Goal: Book appointment/travel/reservation

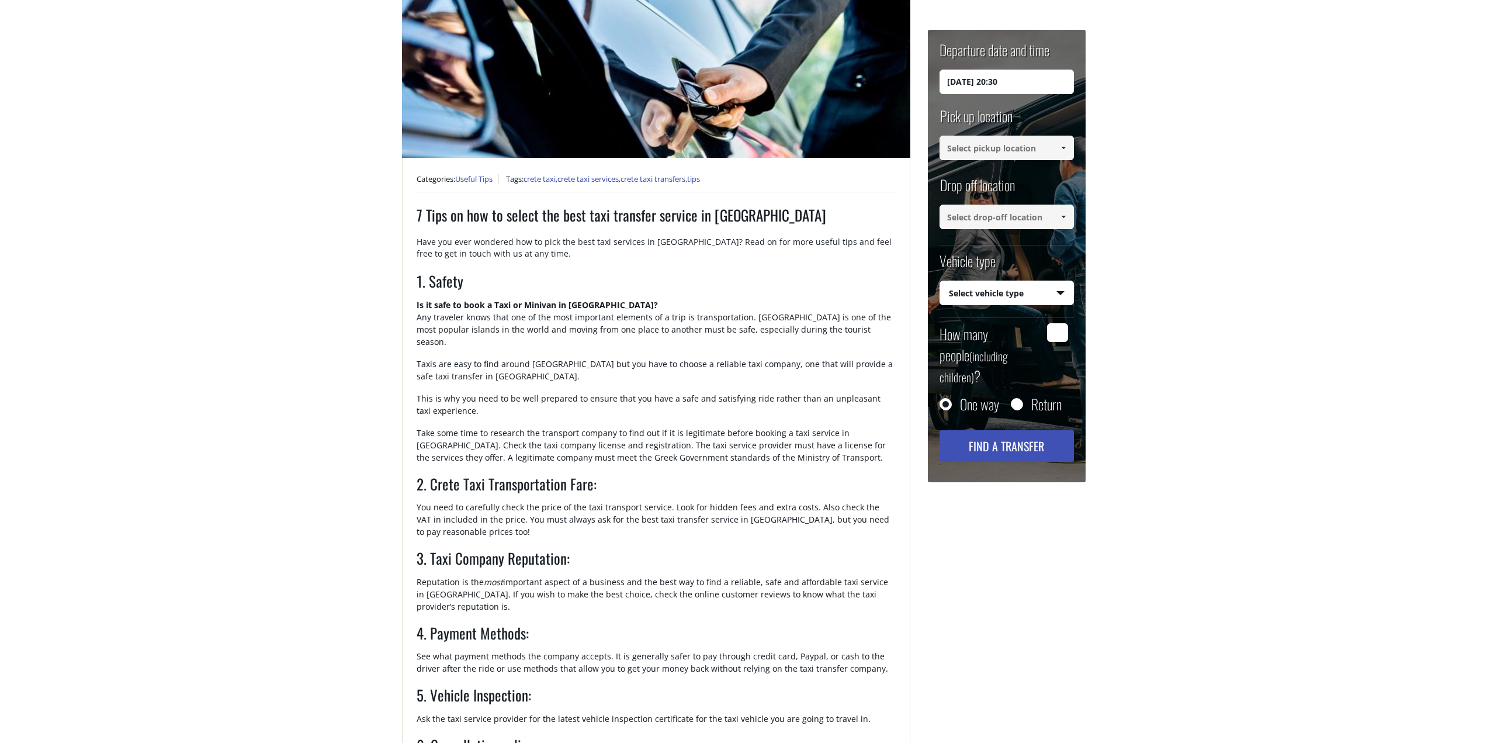
scroll to position [351, 0]
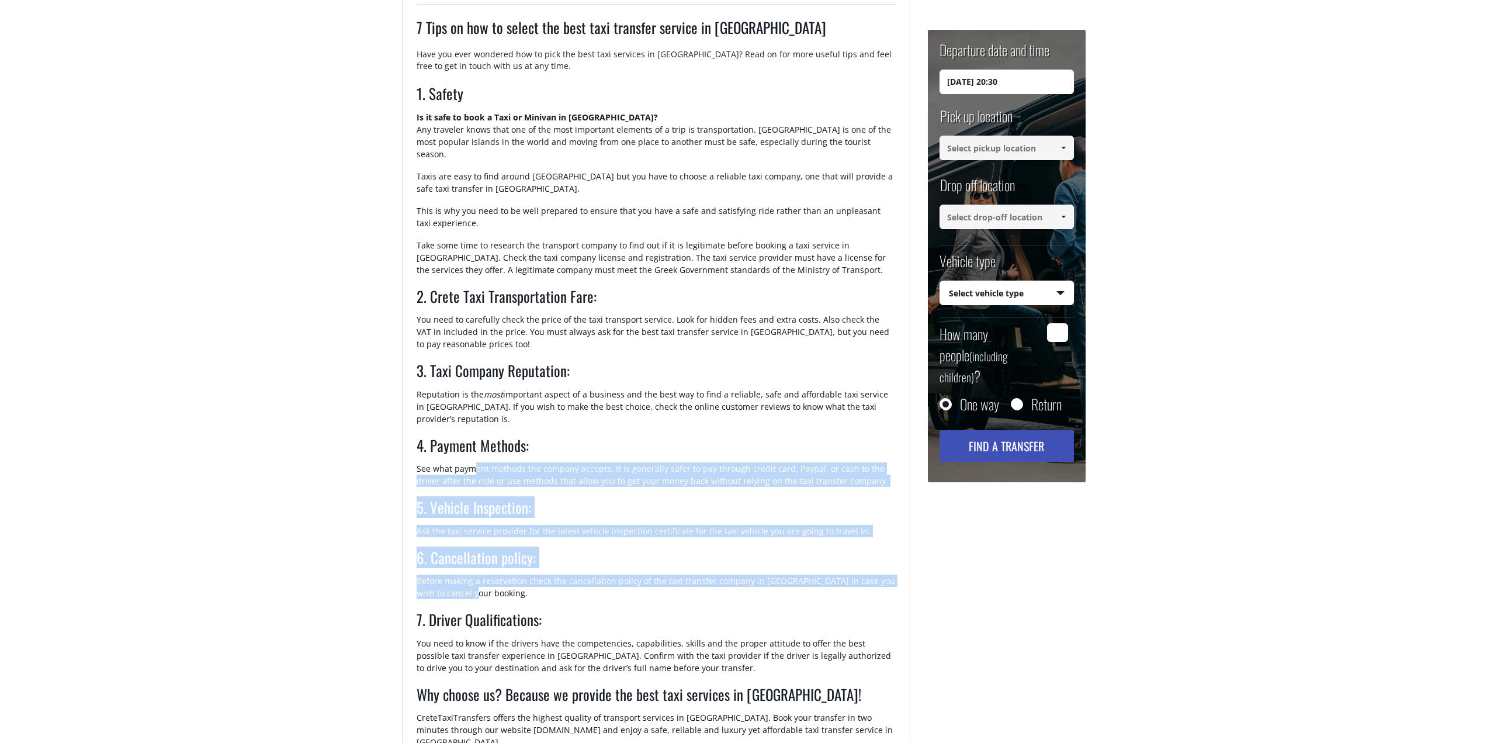
drag, startPoint x: 474, startPoint y: 442, endPoint x: 630, endPoint y: 578, distance: 206.6
click at [630, 578] on div "7 Tips on how to select the best taxi transfer service in [GEOGRAPHIC_DATA] Hav…" at bounding box center [656, 438] width 479 height 845
click at [630, 578] on p "Before making a reservation check the cancellation policy of the taxi transfer …" at bounding box center [656, 591] width 479 height 34
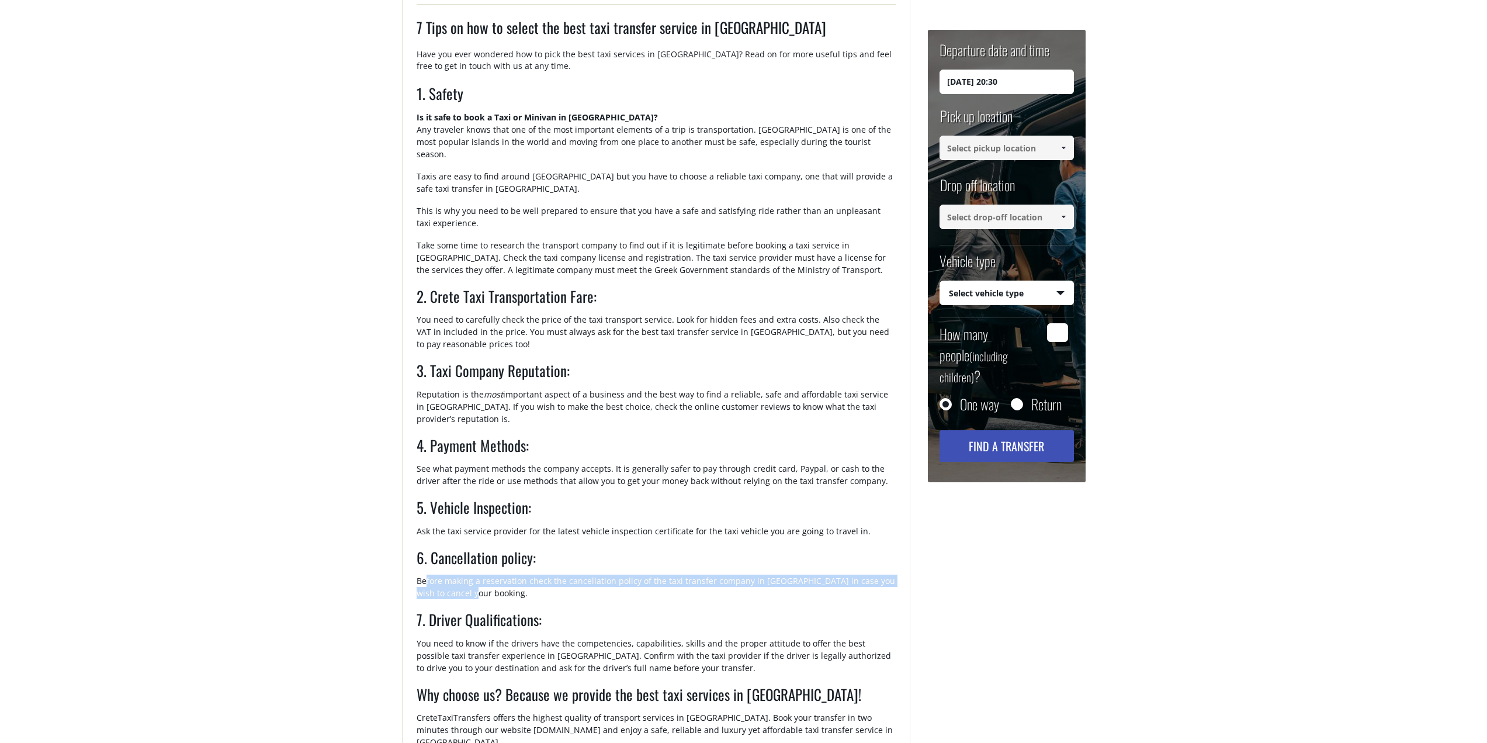
drag, startPoint x: 560, startPoint y: 564, endPoint x: 425, endPoint y: 556, distance: 134.7
click at [425, 574] on p "Before making a reservation check the cancellation policy of the taxi transfer …" at bounding box center [656, 591] width 479 height 34
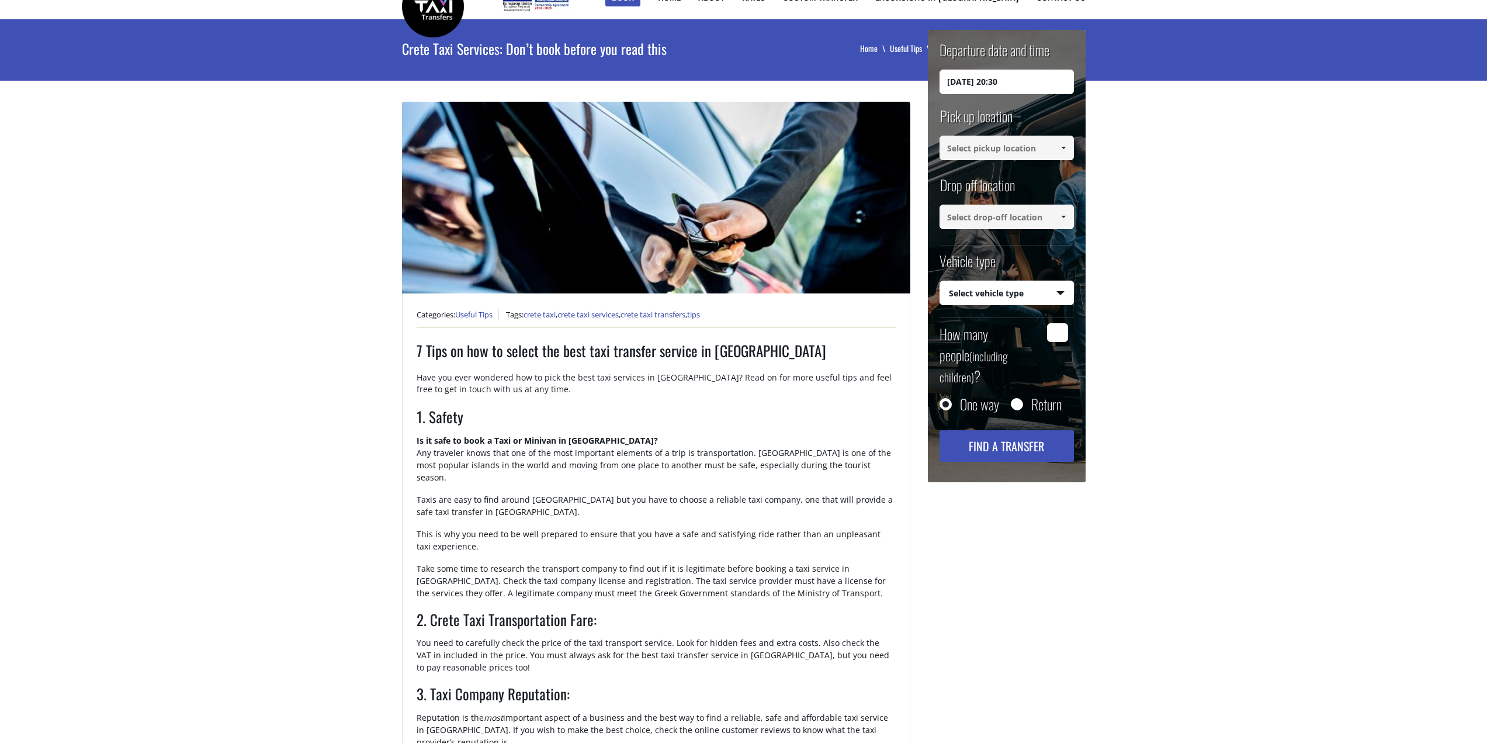
scroll to position [0, 0]
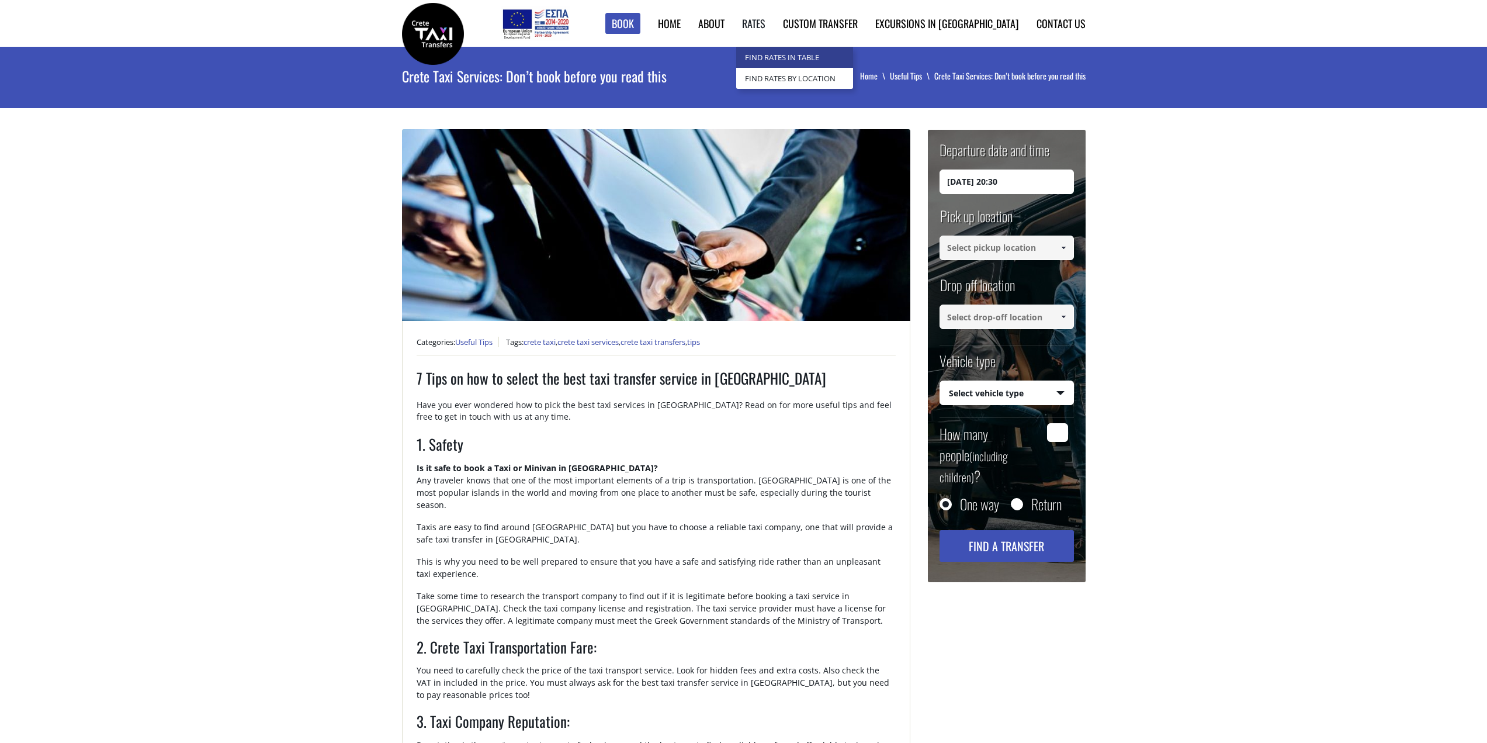
click at [833, 59] on link "Find Rates in Table" at bounding box center [794, 57] width 117 height 21
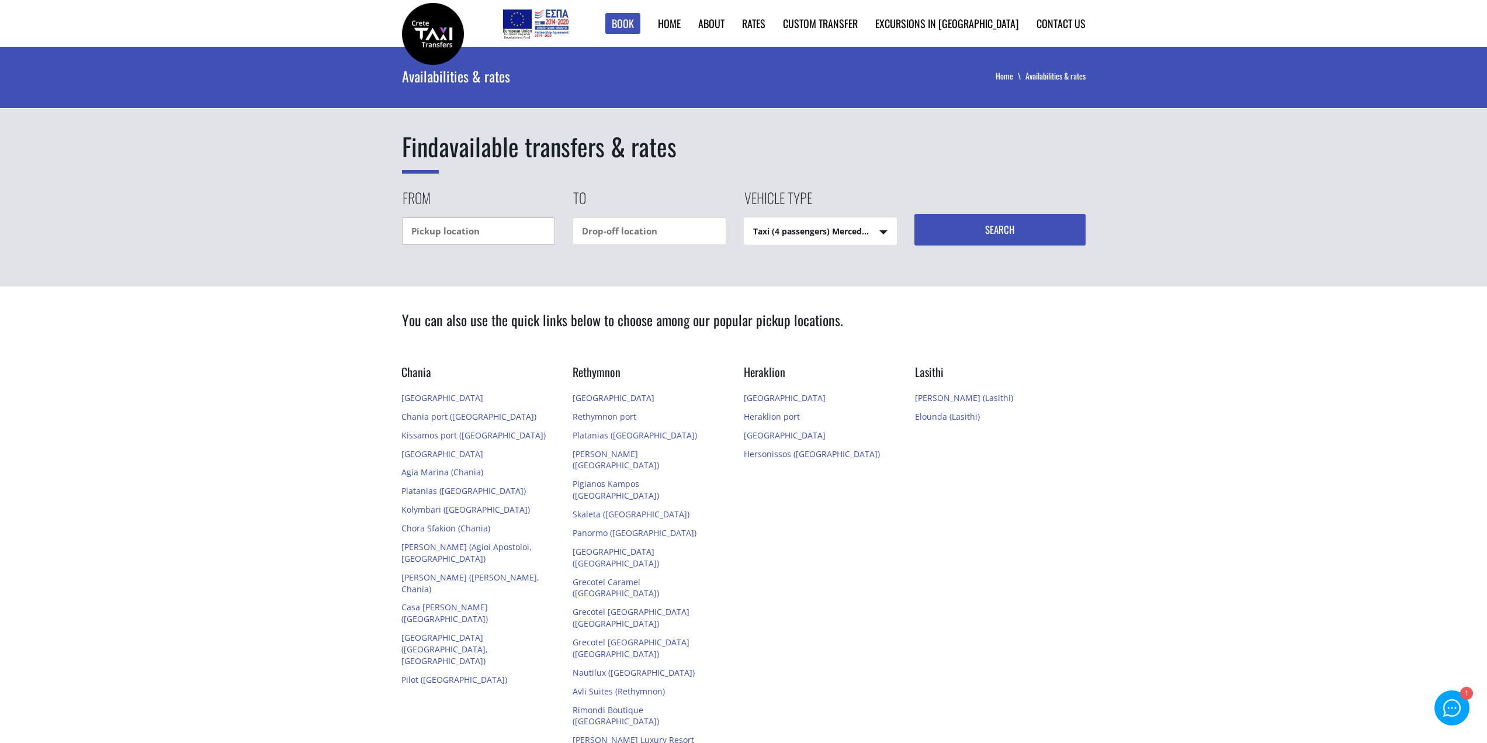
click at [506, 237] on input "text" at bounding box center [479, 230] width 154 height 27
click at [509, 235] on input "heria" at bounding box center [479, 230] width 154 height 27
type input "h"
click at [518, 255] on div "[GEOGRAPHIC_DATA]" at bounding box center [479, 254] width 154 height 18
type input "[GEOGRAPHIC_DATA]"
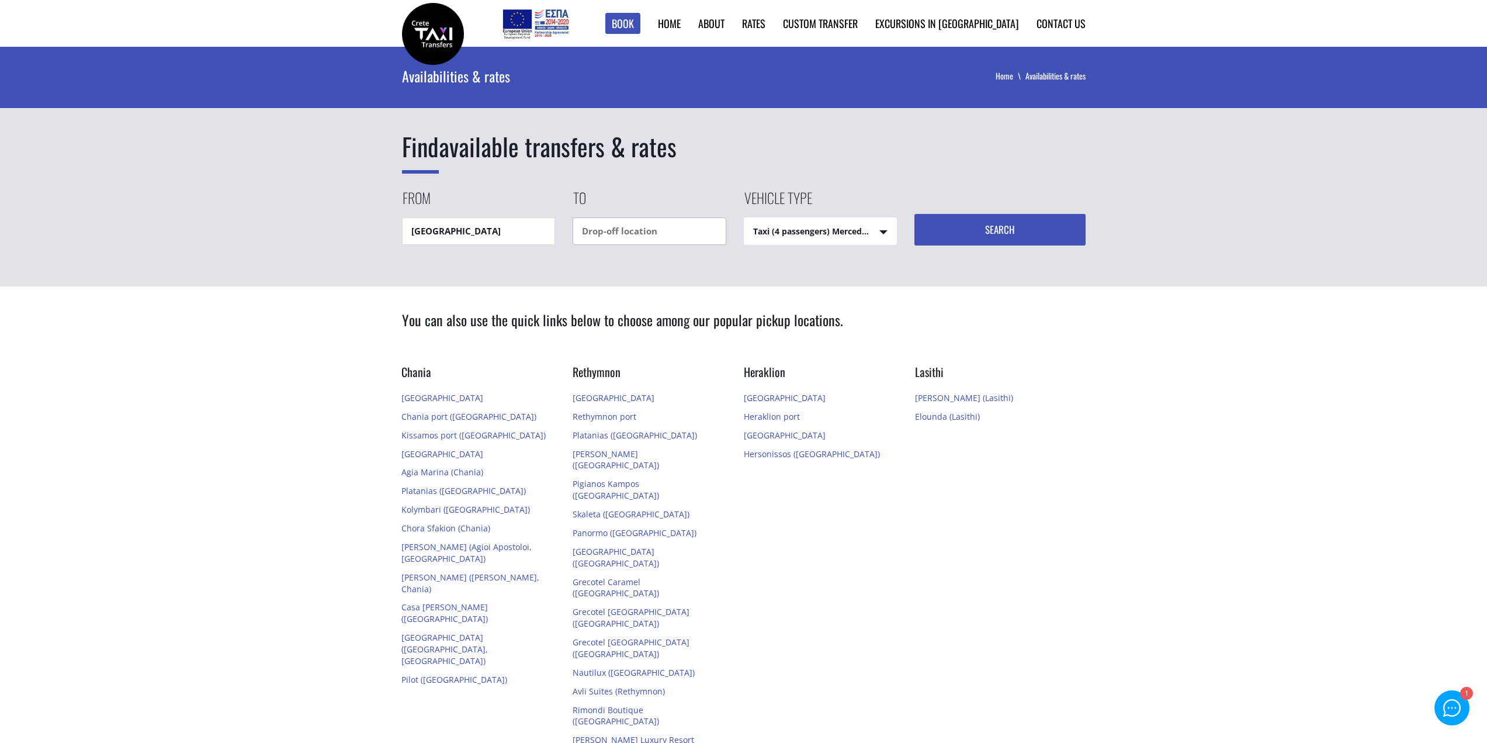
click at [623, 240] on input "text" at bounding box center [650, 230] width 154 height 27
click at [627, 235] on input "text" at bounding box center [650, 230] width 154 height 27
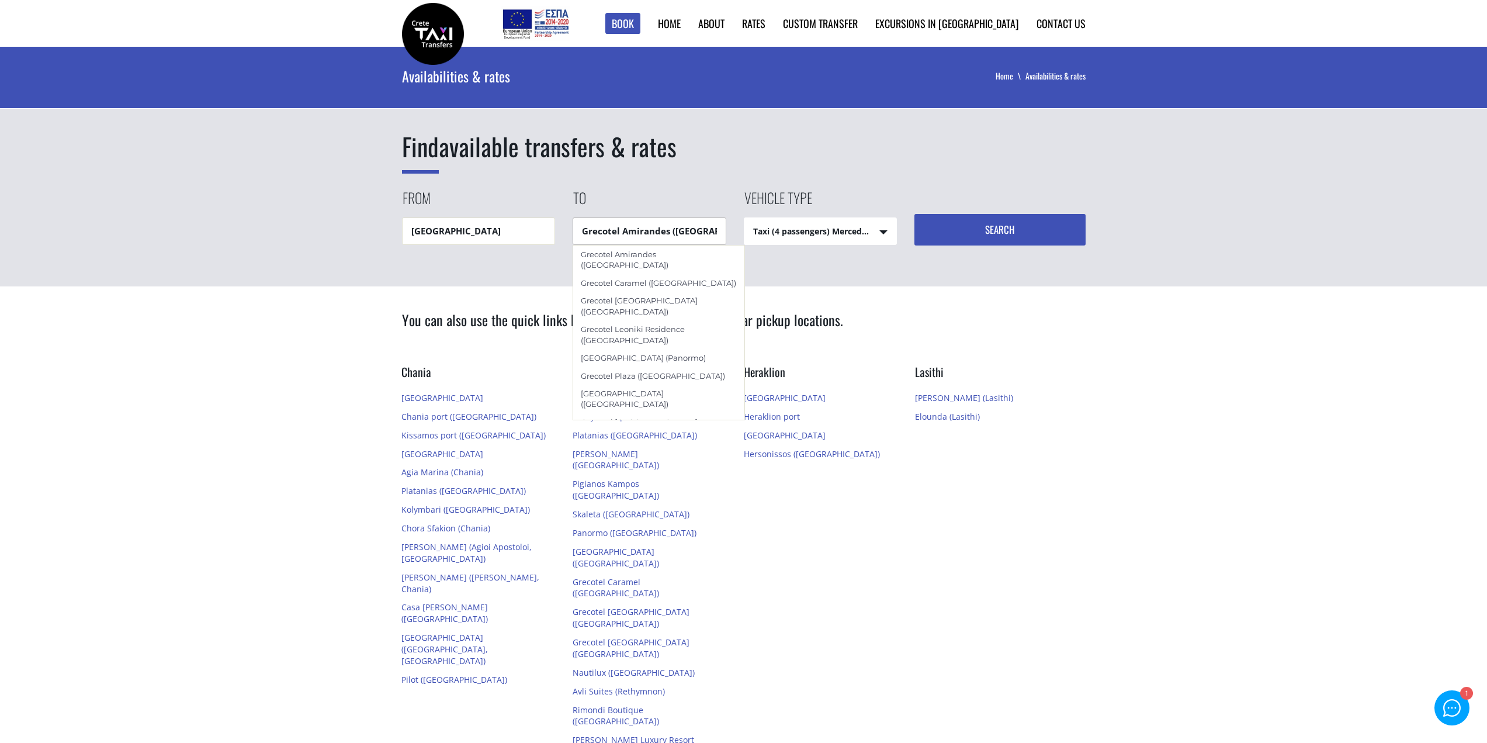
scroll to position [0, 3]
drag, startPoint x: 622, startPoint y: 233, endPoint x: 768, endPoint y: 254, distance: 147.5
click at [768, 254] on div "Find available transfers & rates From Heraklion airport To Grecotel Amirandes (…" at bounding box center [743, 167] width 1487 height 240
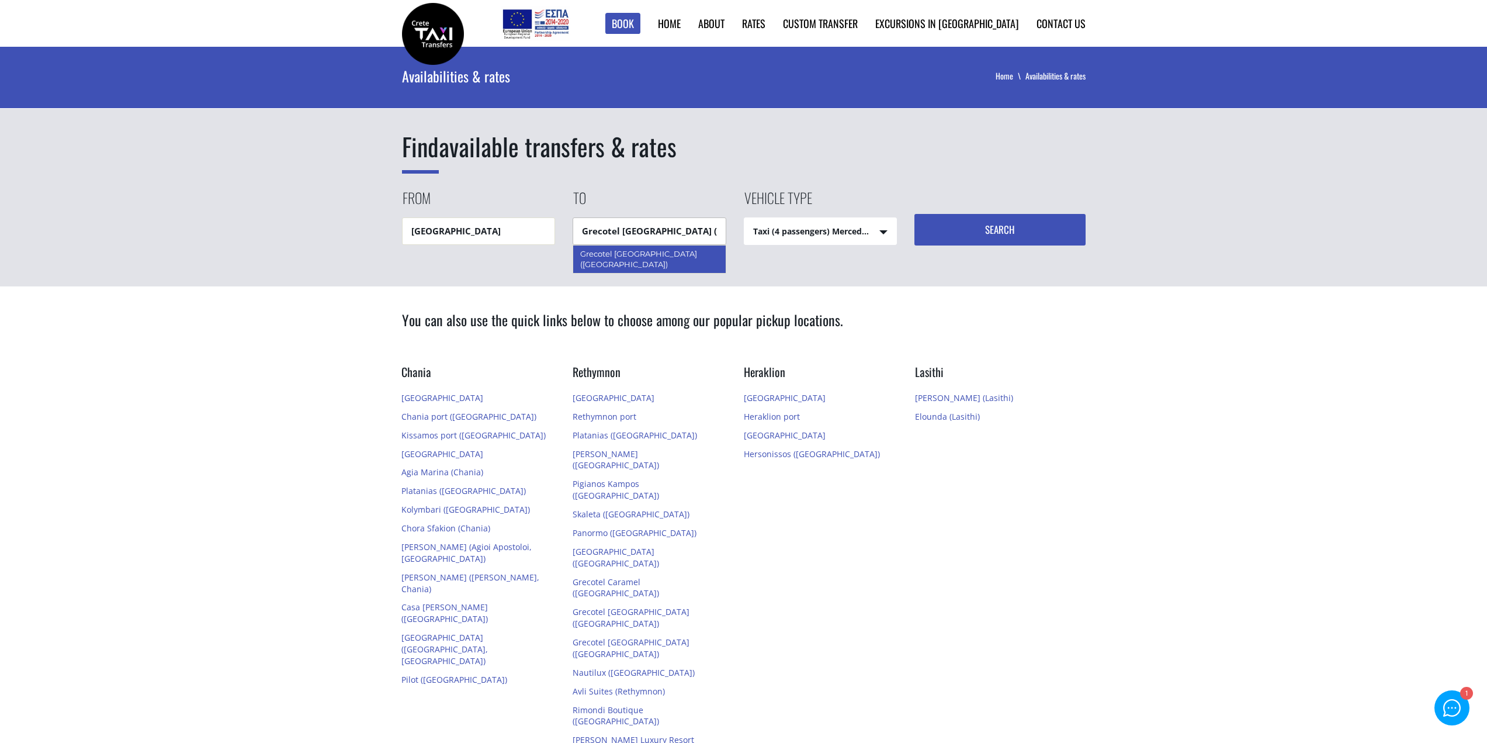
click at [660, 254] on div "Grecotel [GEOGRAPHIC_DATA] ([GEOGRAPHIC_DATA])" at bounding box center [650, 259] width 154 height 29
type input "Grecotel [GEOGRAPHIC_DATA] ([GEOGRAPHIC_DATA])"
click at [1029, 229] on button "Search" at bounding box center [999, 230] width 171 height 32
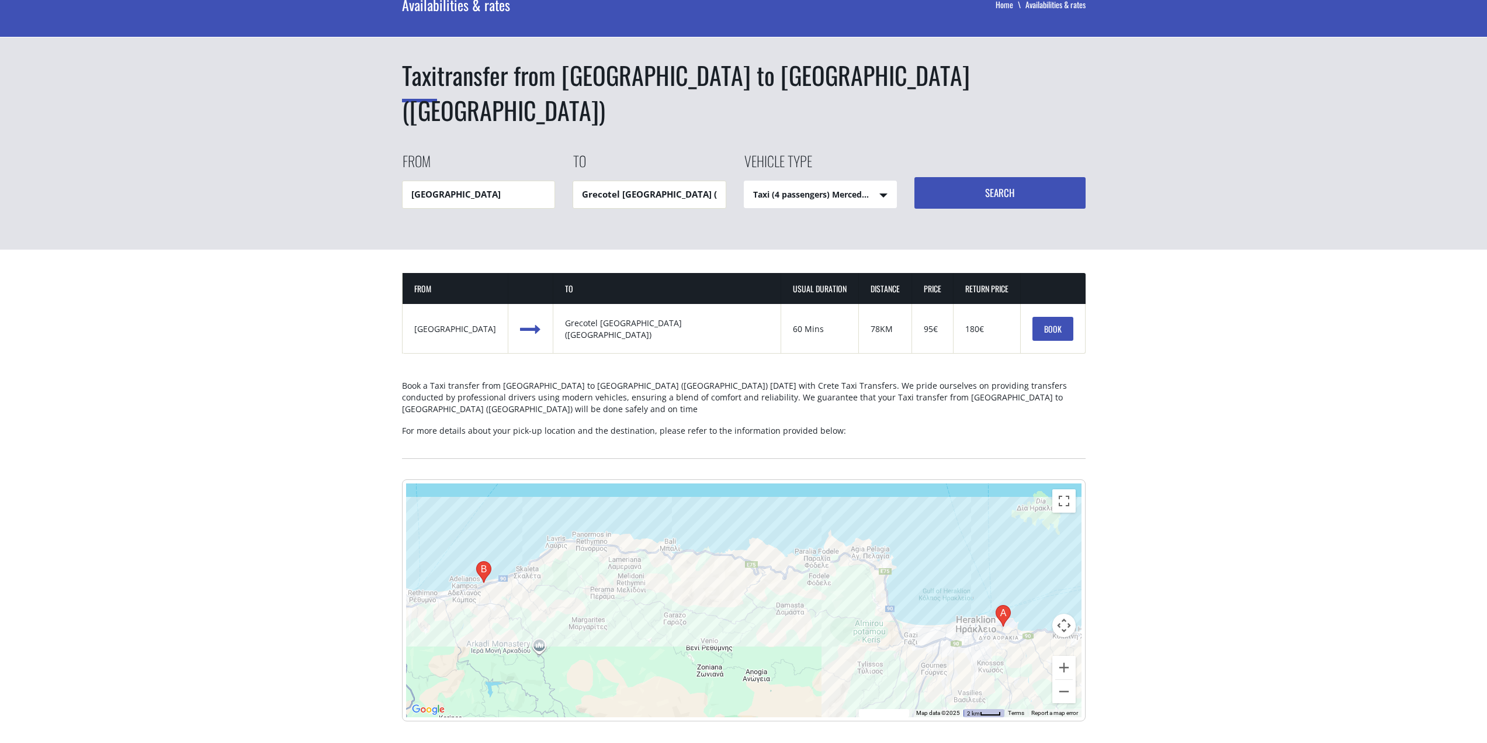
scroll to position [58, 0]
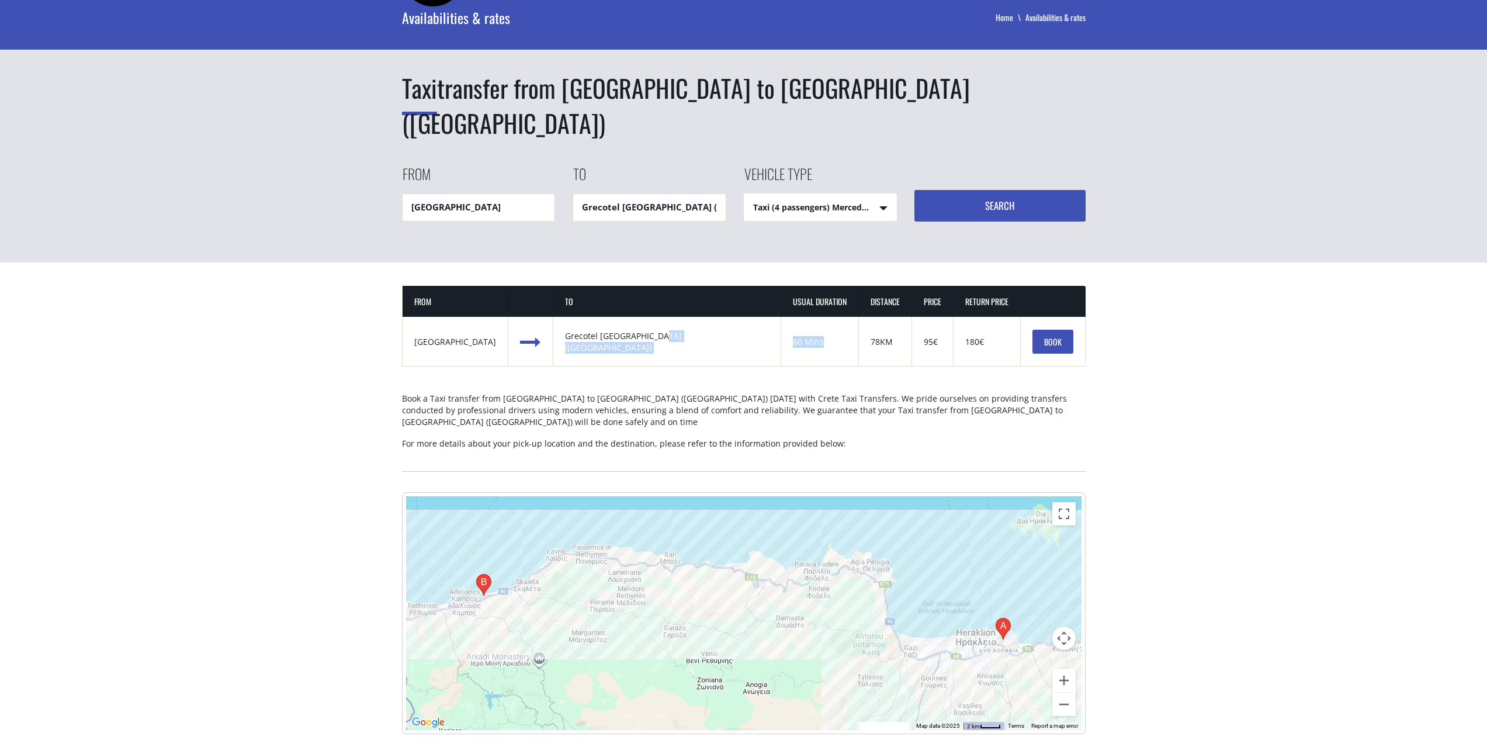
drag, startPoint x: 774, startPoint y: 305, endPoint x: 656, endPoint y: 295, distance: 117.9
click at [656, 317] on tr "from Heraklion airport to Grecotel White Palace (Rethymnon) usual duration 60 M…" at bounding box center [744, 342] width 683 height 50
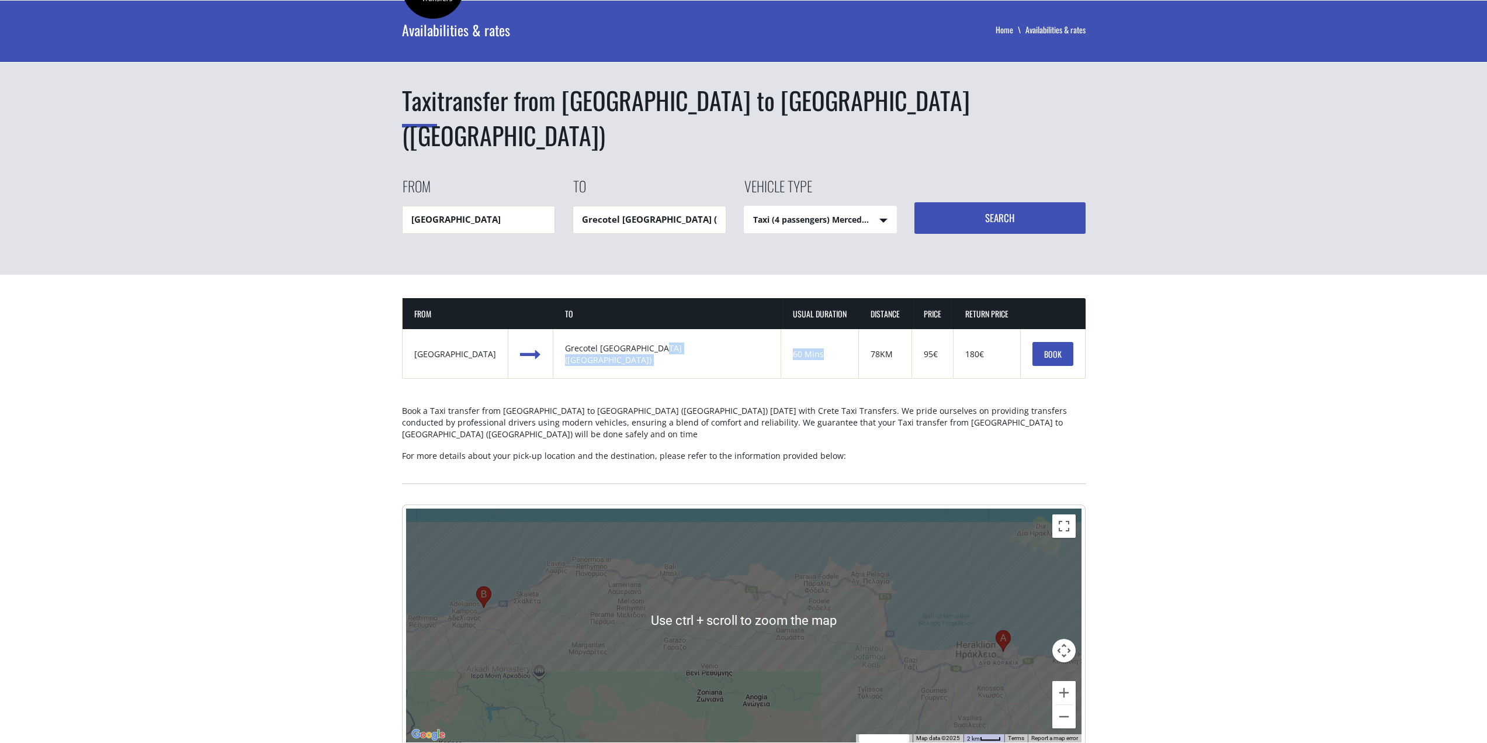
scroll to position [0, 0]
